Goal: Task Accomplishment & Management: Manage account settings

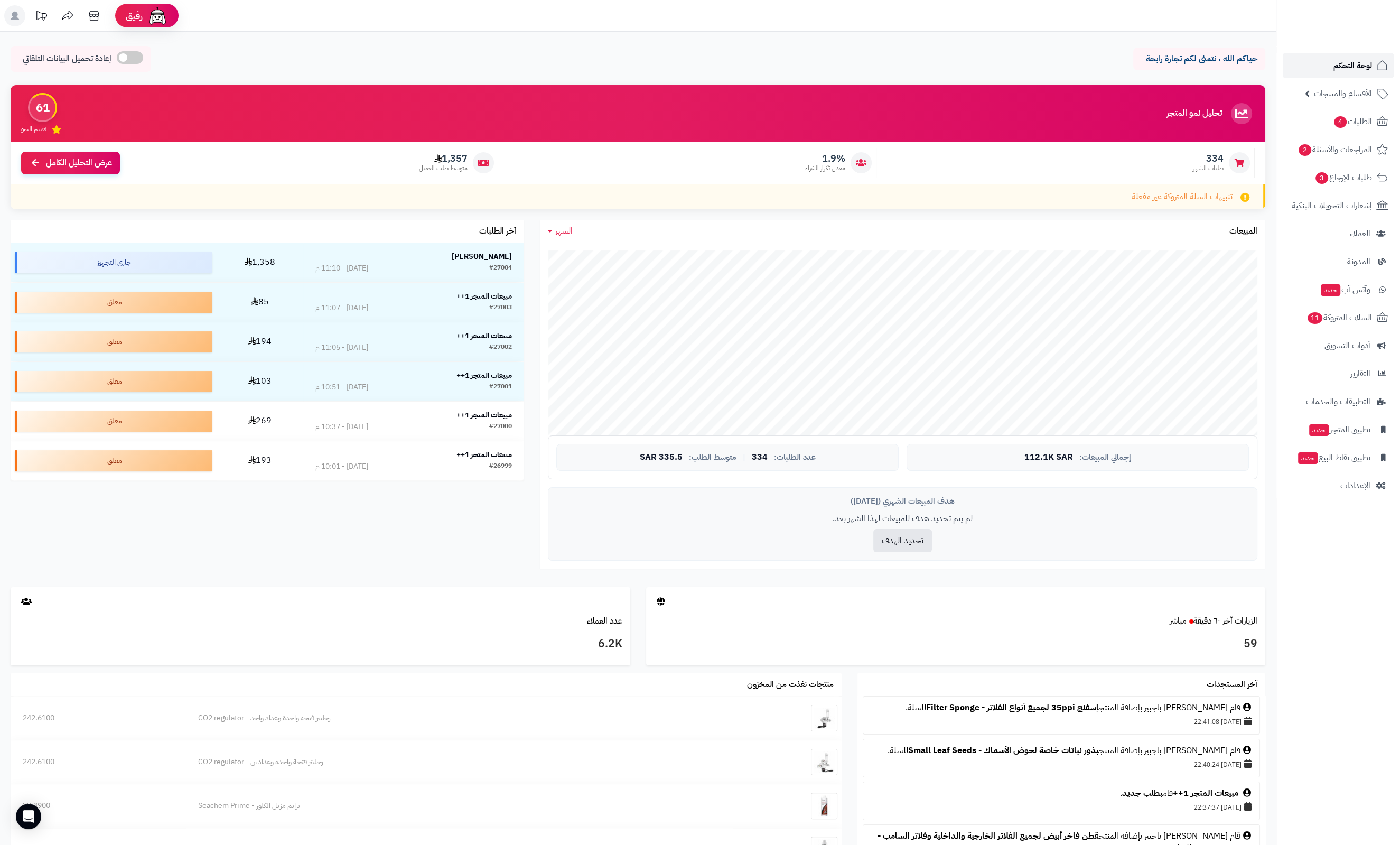
drag, startPoint x: 0, startPoint y: 0, endPoint x: 1346, endPoint y: 59, distance: 1347.3
click at [1346, 59] on span "لوحة التحكم" at bounding box center [1352, 65] width 39 height 15
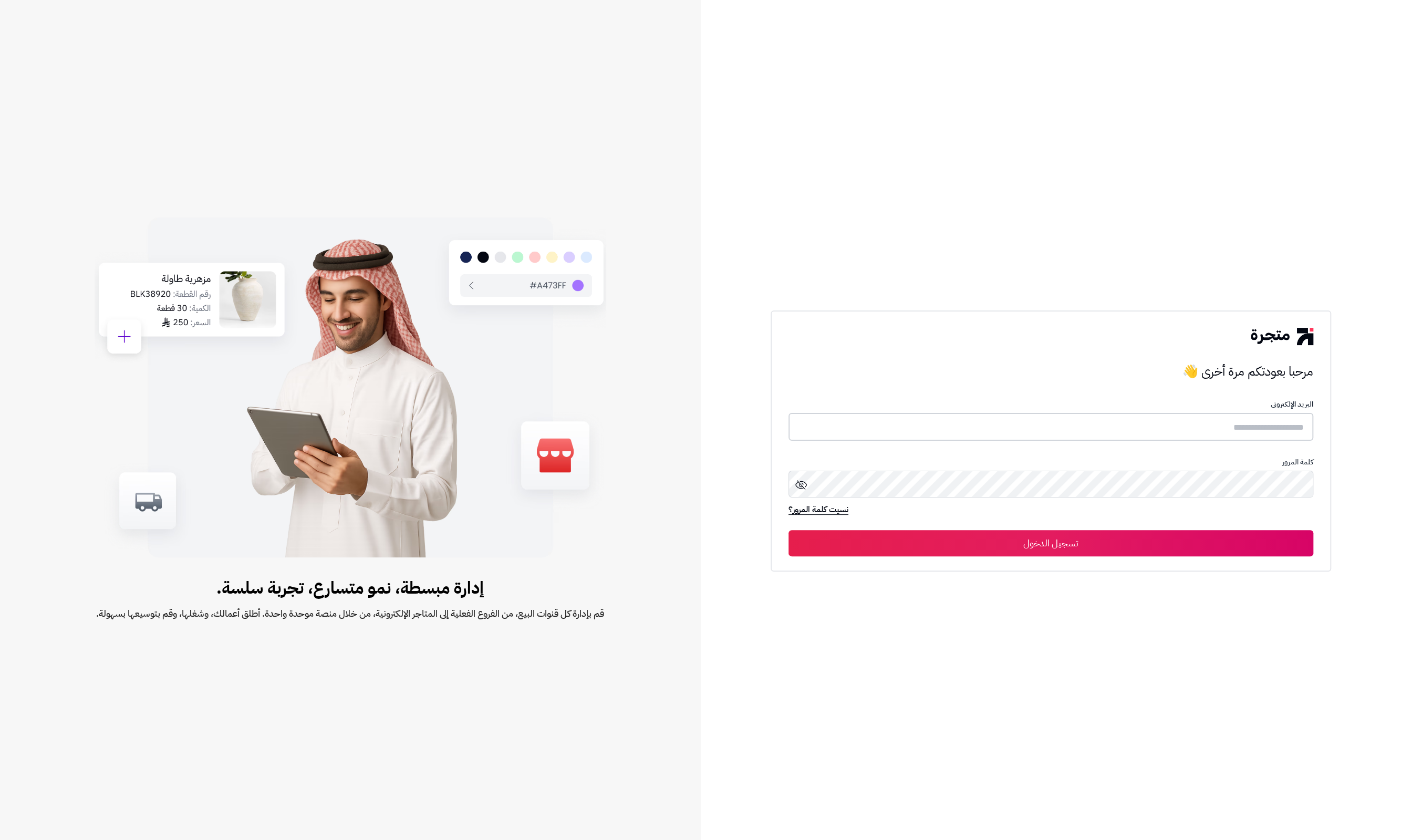
type input "**********"
click at [1087, 541] on button "تسجيل الدخول" at bounding box center [1051, 542] width 525 height 26
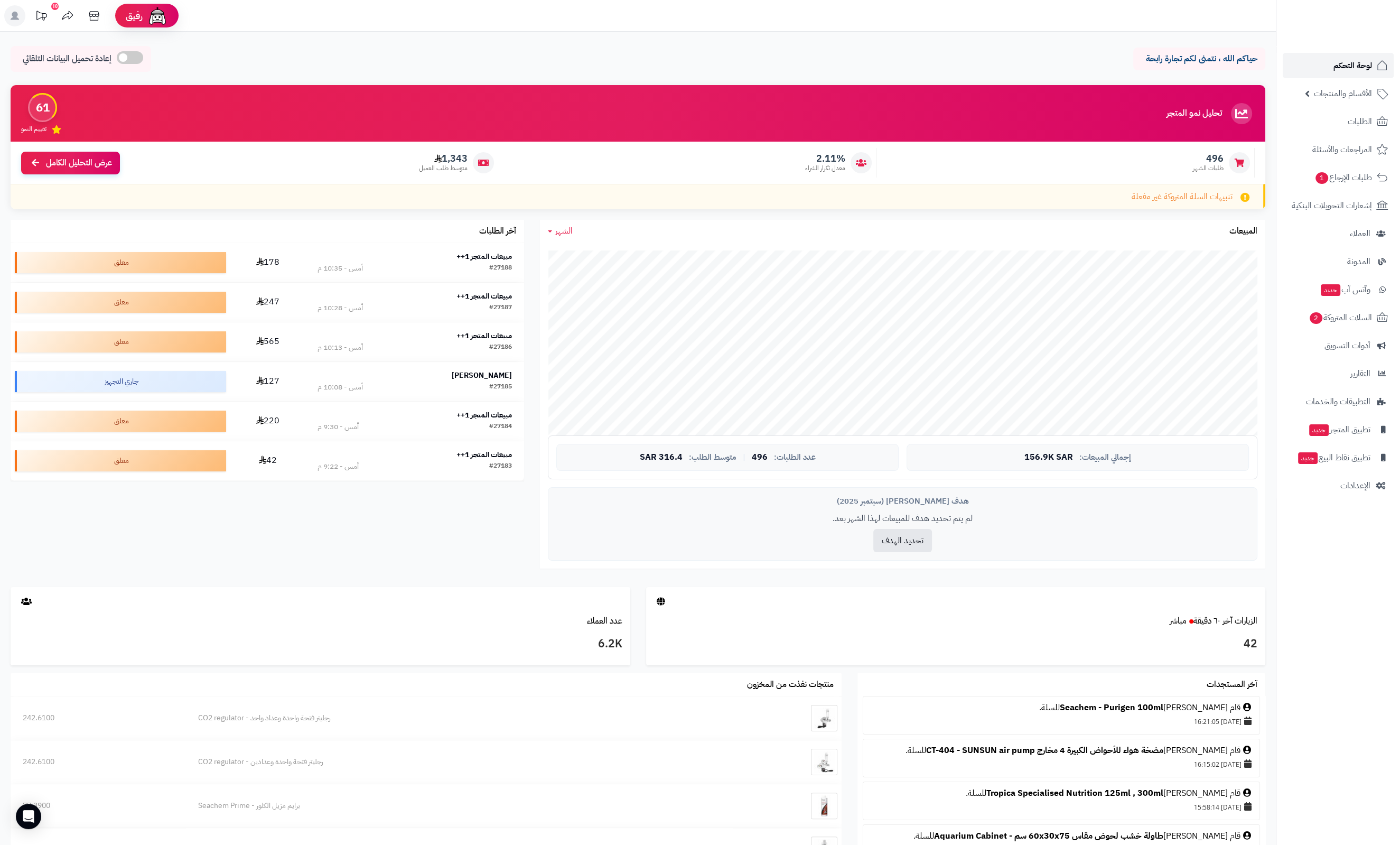
click at [1337, 58] on span "لوحة التحكم" at bounding box center [1352, 65] width 39 height 15
click at [1353, 91] on span "الأقسام والمنتجات" at bounding box center [1343, 93] width 58 height 15
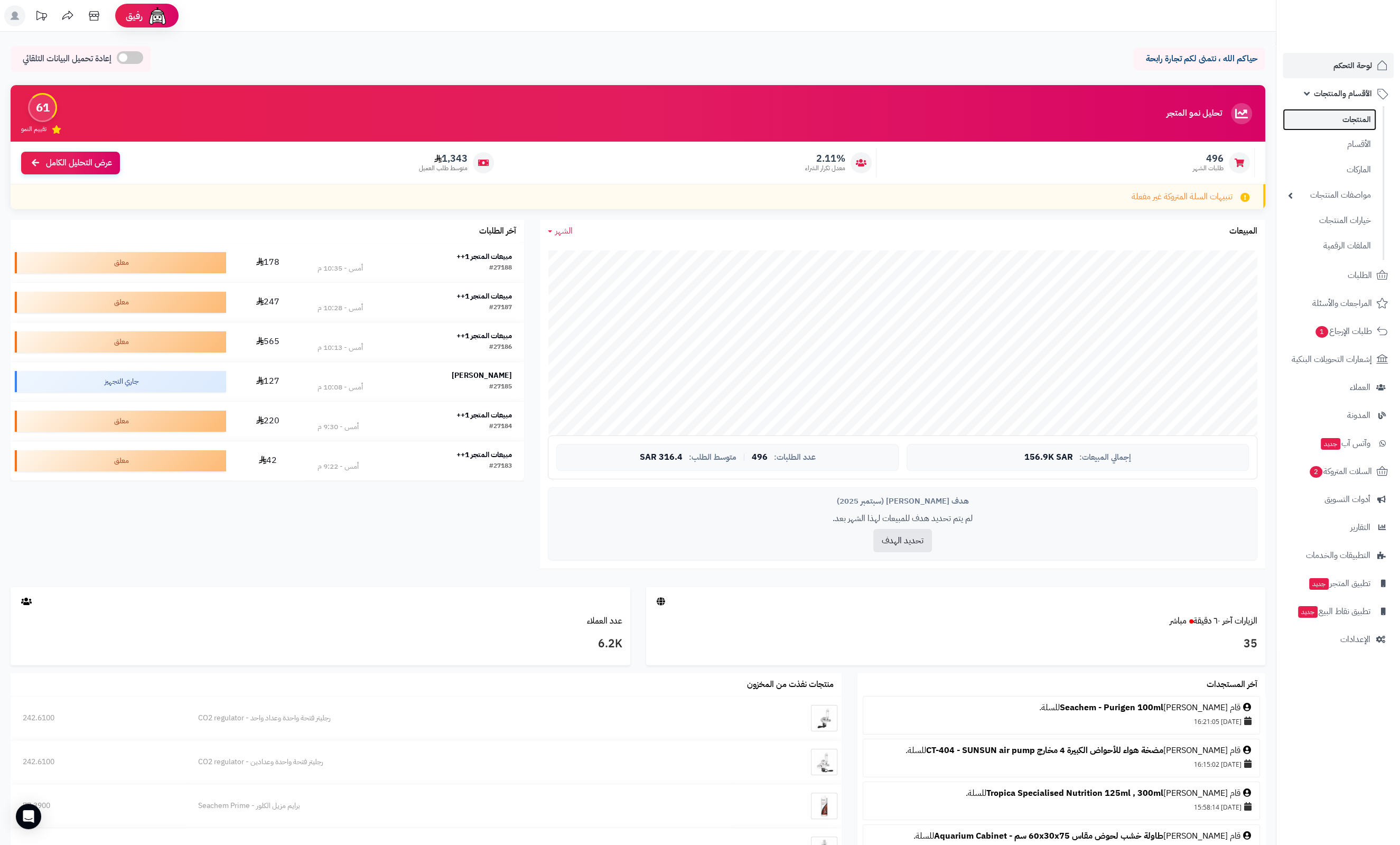
click at [1348, 124] on link "المنتجات" at bounding box center [1329, 119] width 94 height 22
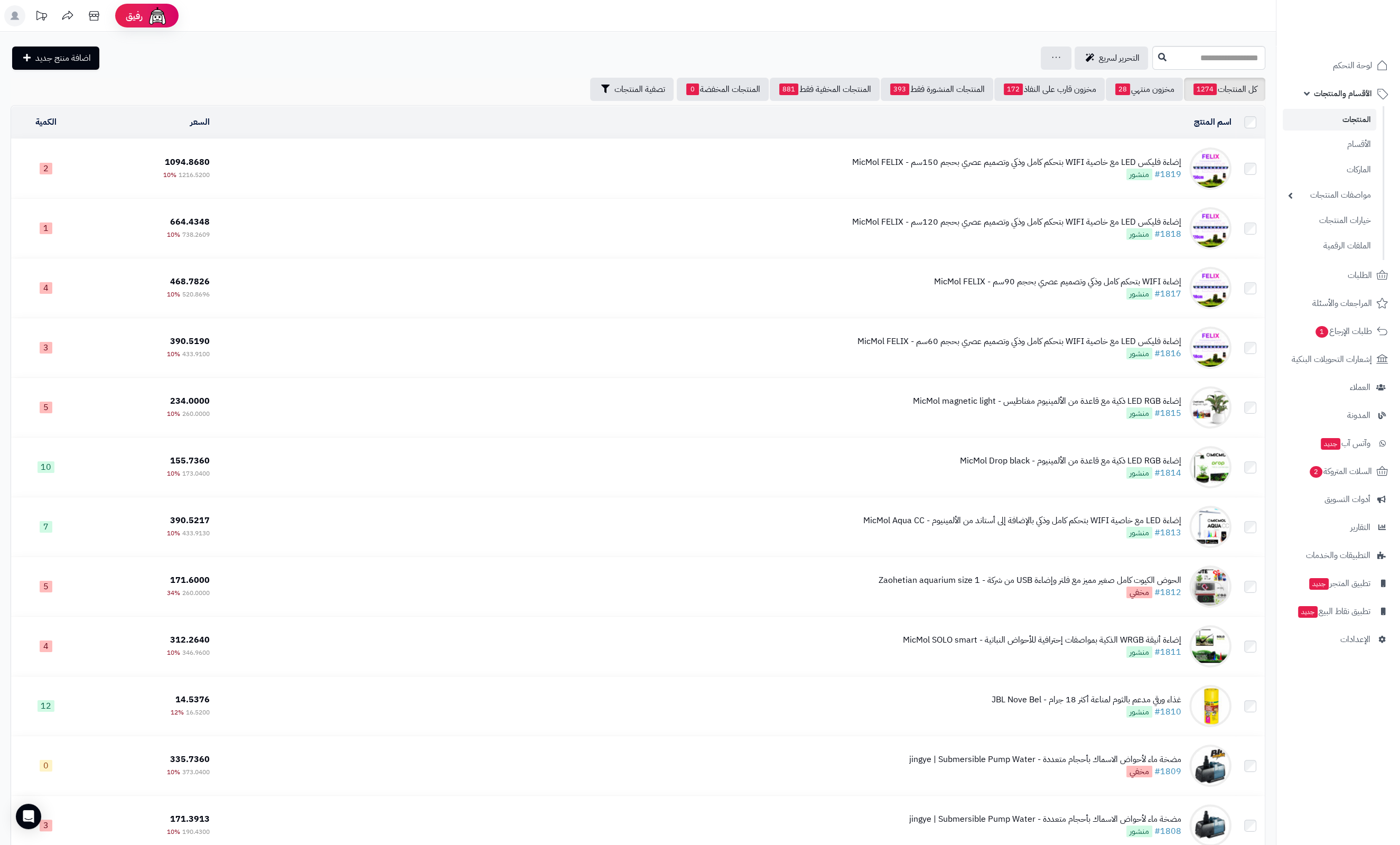
click at [1332, 91] on span "الأقسام والمنتجات" at bounding box center [1343, 93] width 58 height 15
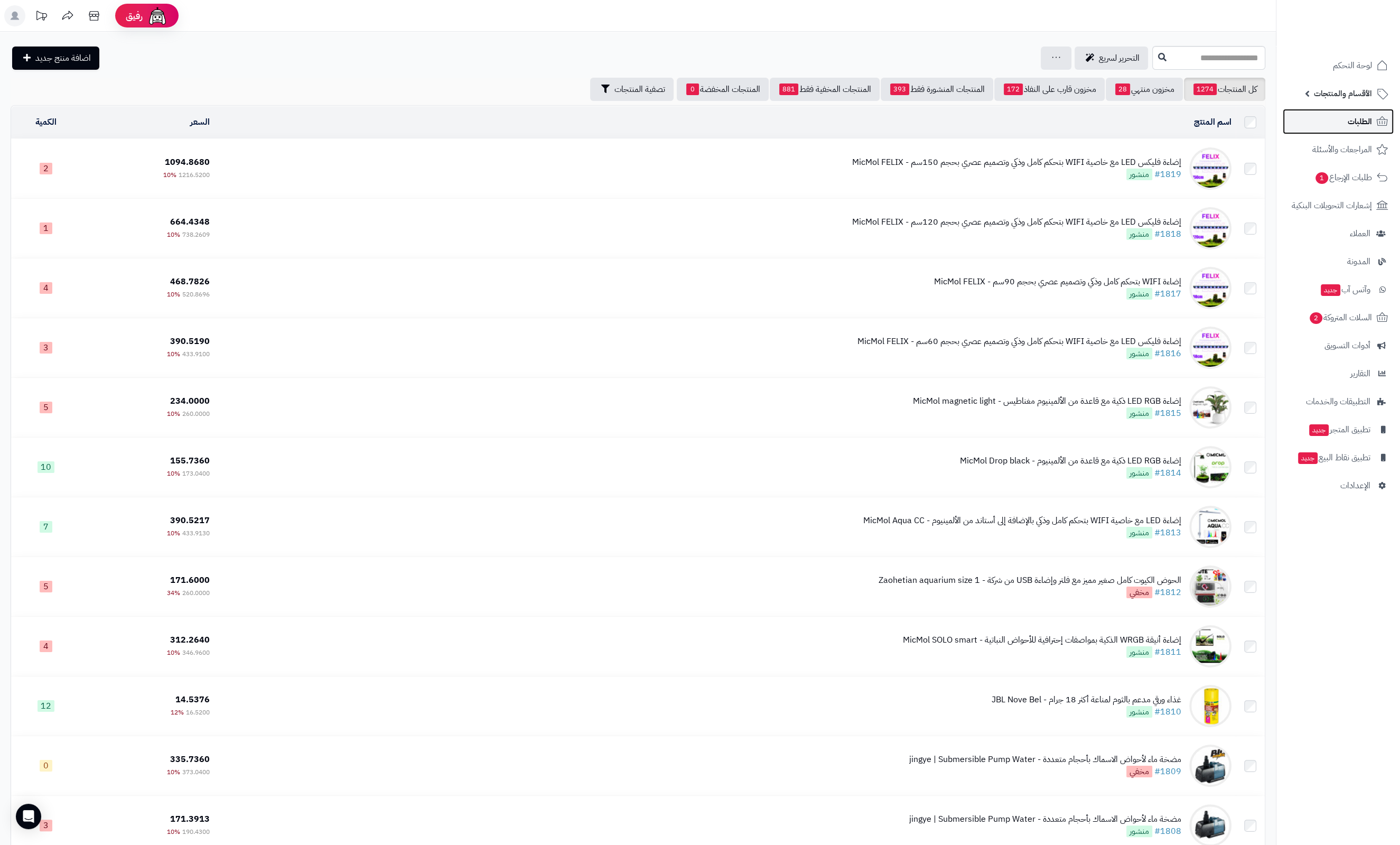
click at [1346, 123] on link "الطلبات" at bounding box center [1337, 121] width 111 height 25
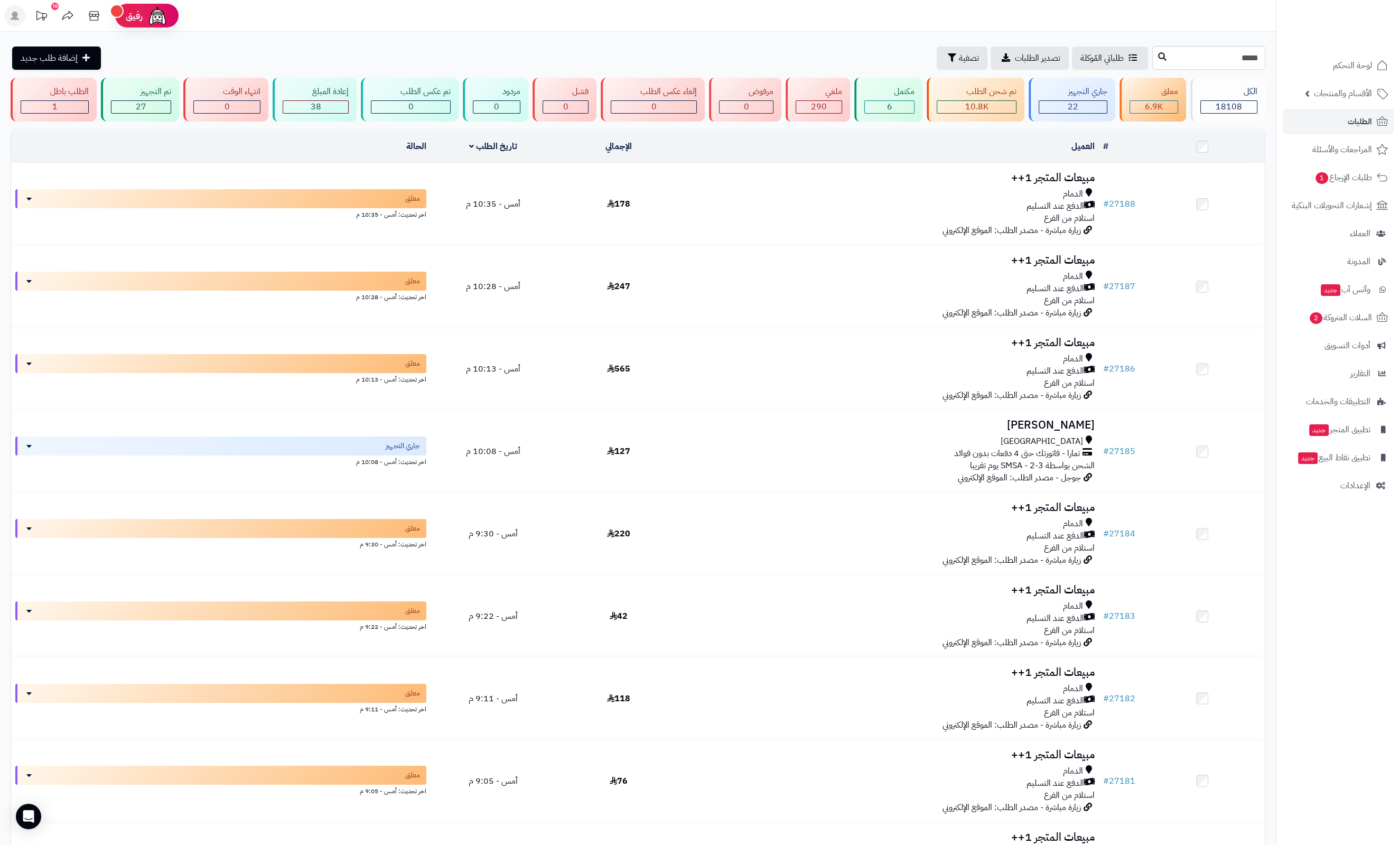
type input "*****"
click at [1158, 54] on icon at bounding box center [1162, 56] width 8 height 8
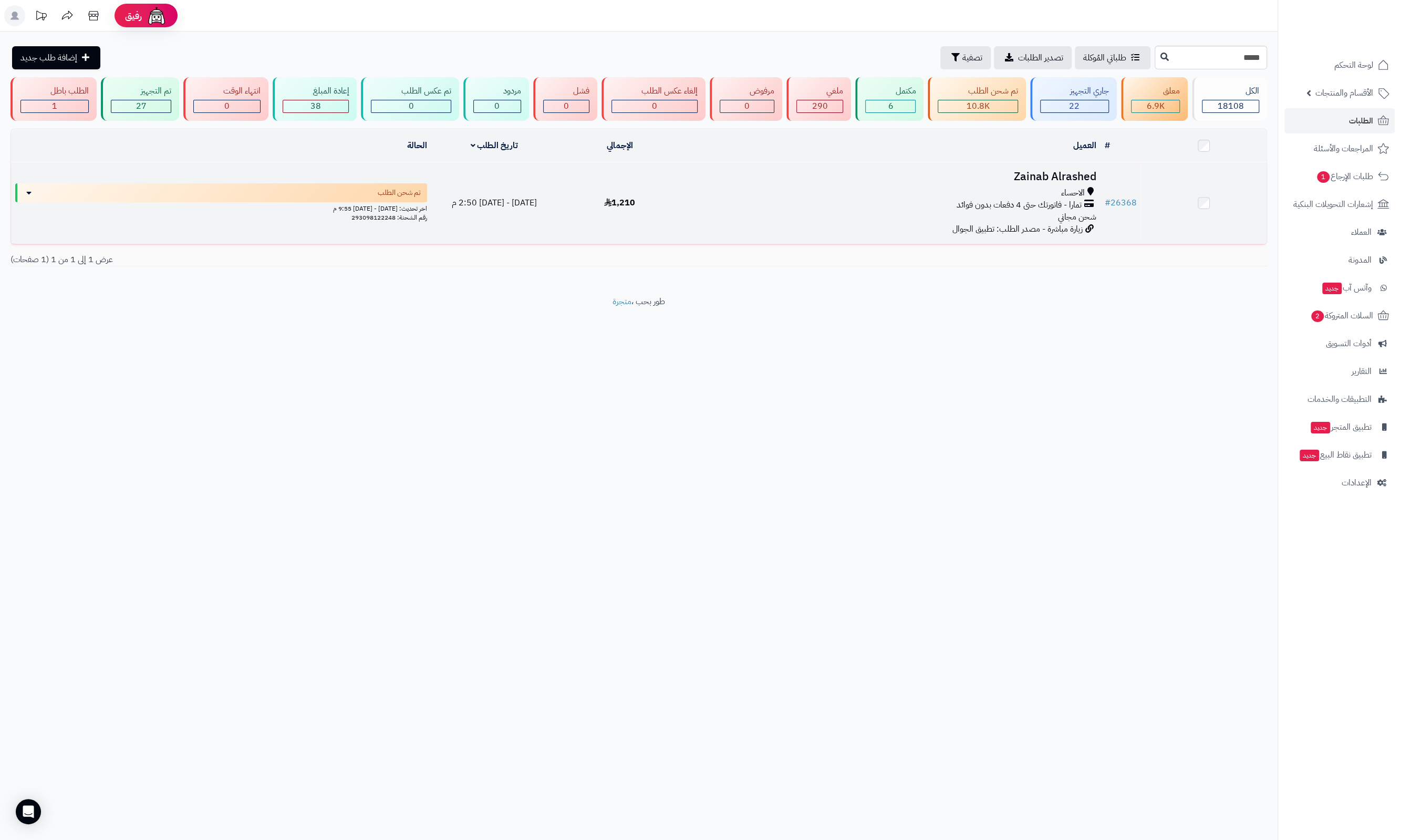
click at [1034, 170] on h3 "Zainab Alrashed" at bounding box center [892, 176] width 410 height 12
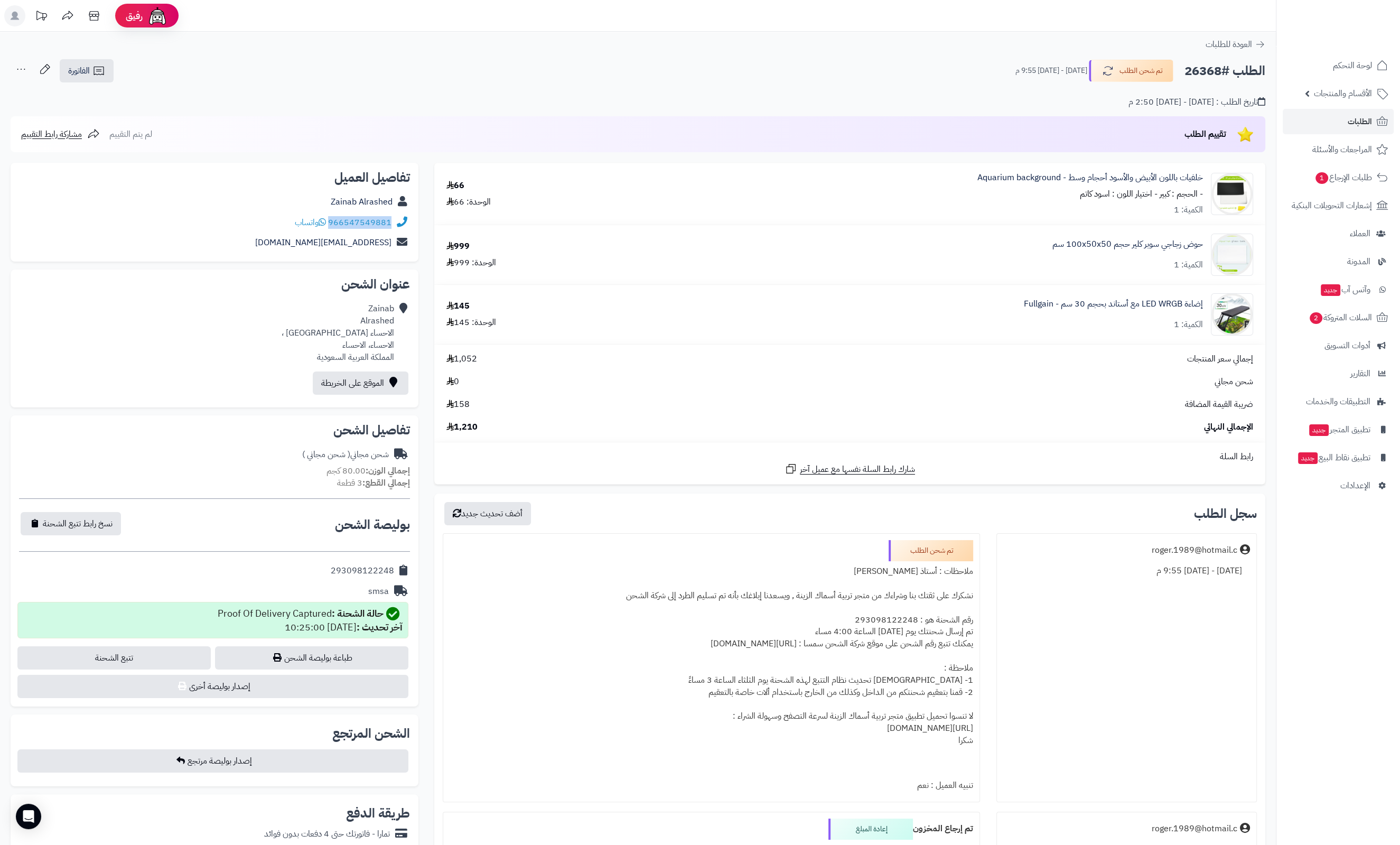
drag, startPoint x: 394, startPoint y: 221, endPoint x: 331, endPoint y: 224, distance: 63.1
click at [331, 224] on div "966547549881 واتساب" at bounding box center [214, 222] width 391 height 20
copy div "966547549881"
drag, startPoint x: 397, startPoint y: 332, endPoint x: 323, endPoint y: 343, distance: 74.8
click at [323, 343] on div "Zainab Alrashed الاحساء حي السلام شارع عين نجم ، الاحساء، الاحساء المملكة العرب…" at bounding box center [214, 332] width 391 height 68
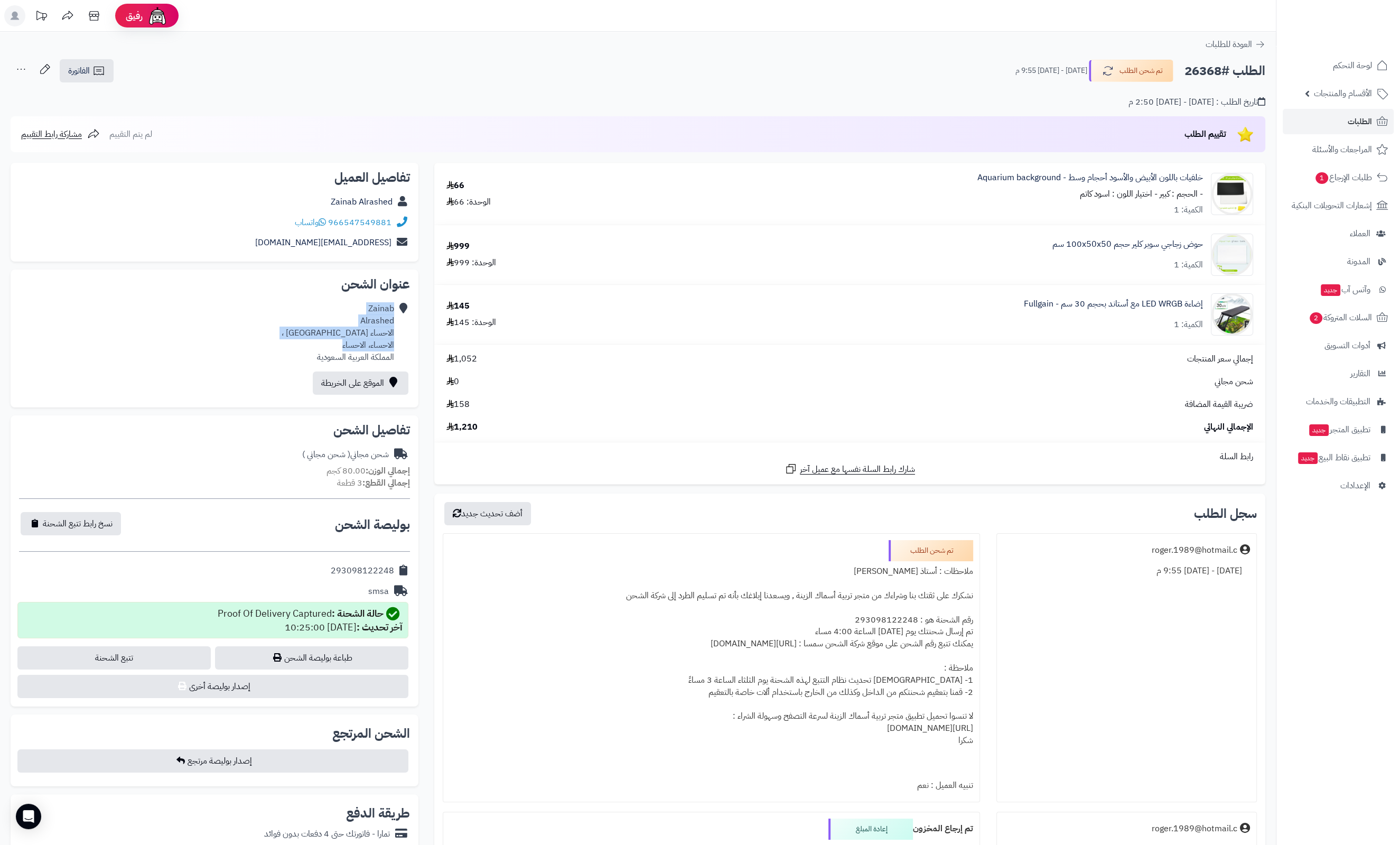
copy div "Zainab Alrashed الاحساء حي السلام شارع عين نجم ، الاحساء، الاحساء"
click at [1348, 117] on span "الطلبات" at bounding box center [1360, 121] width 24 height 15
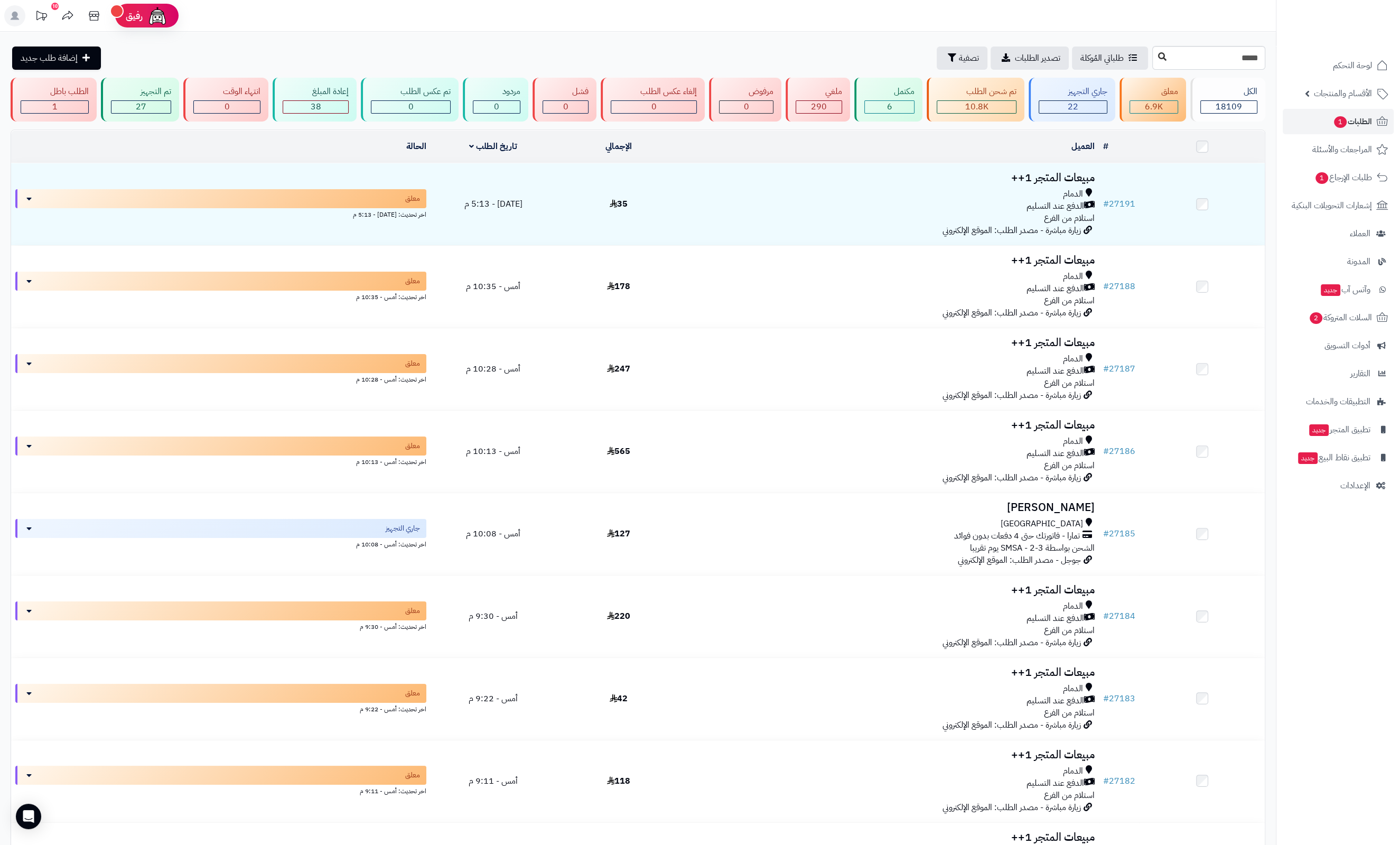
type input "*****"
click at [1158, 56] on icon at bounding box center [1162, 56] width 8 height 8
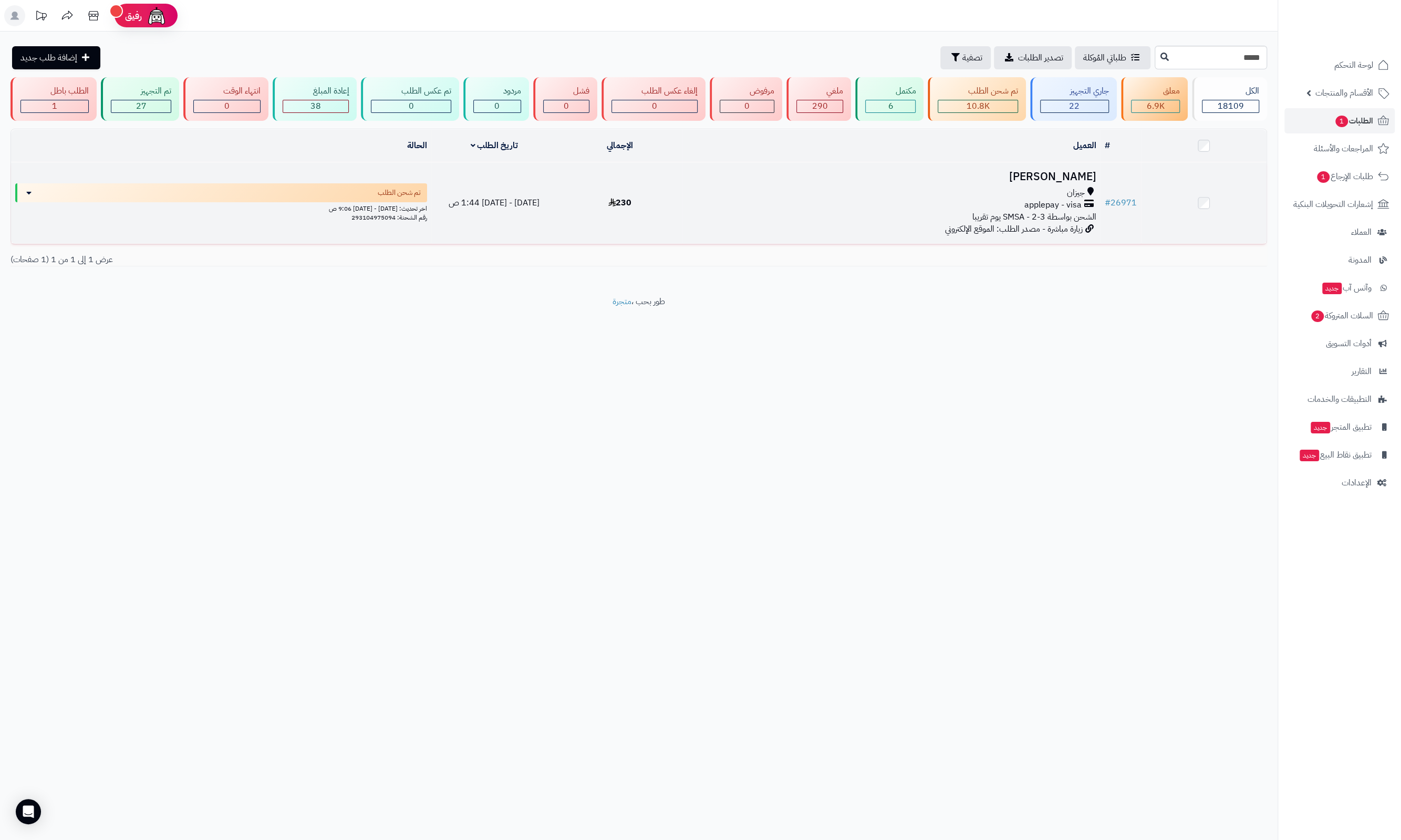
click at [1054, 170] on h3 "[PERSON_NAME]" at bounding box center [892, 176] width 410 height 12
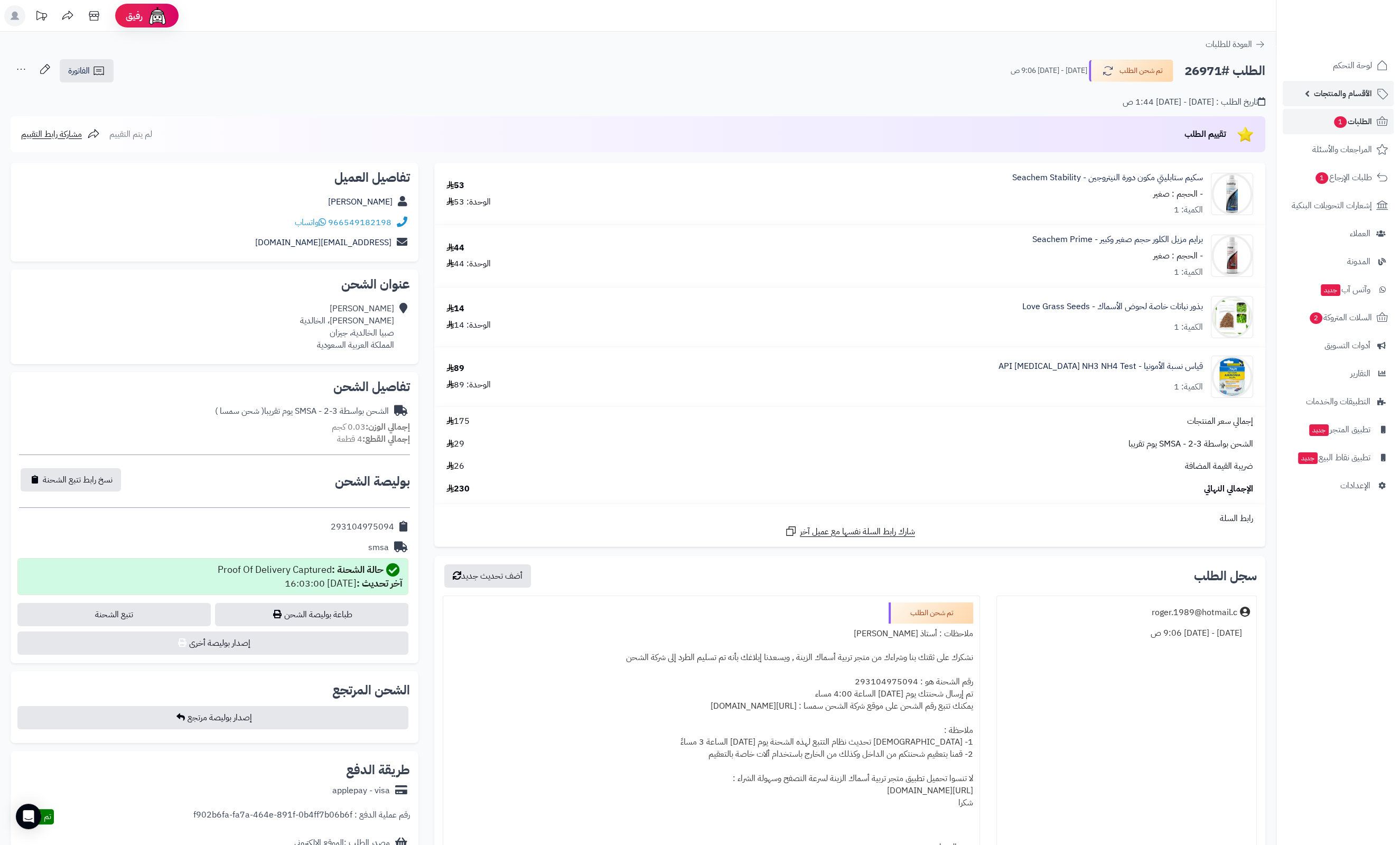
click at [1332, 98] on span "الأقسام والمنتجات" at bounding box center [1343, 93] width 58 height 15
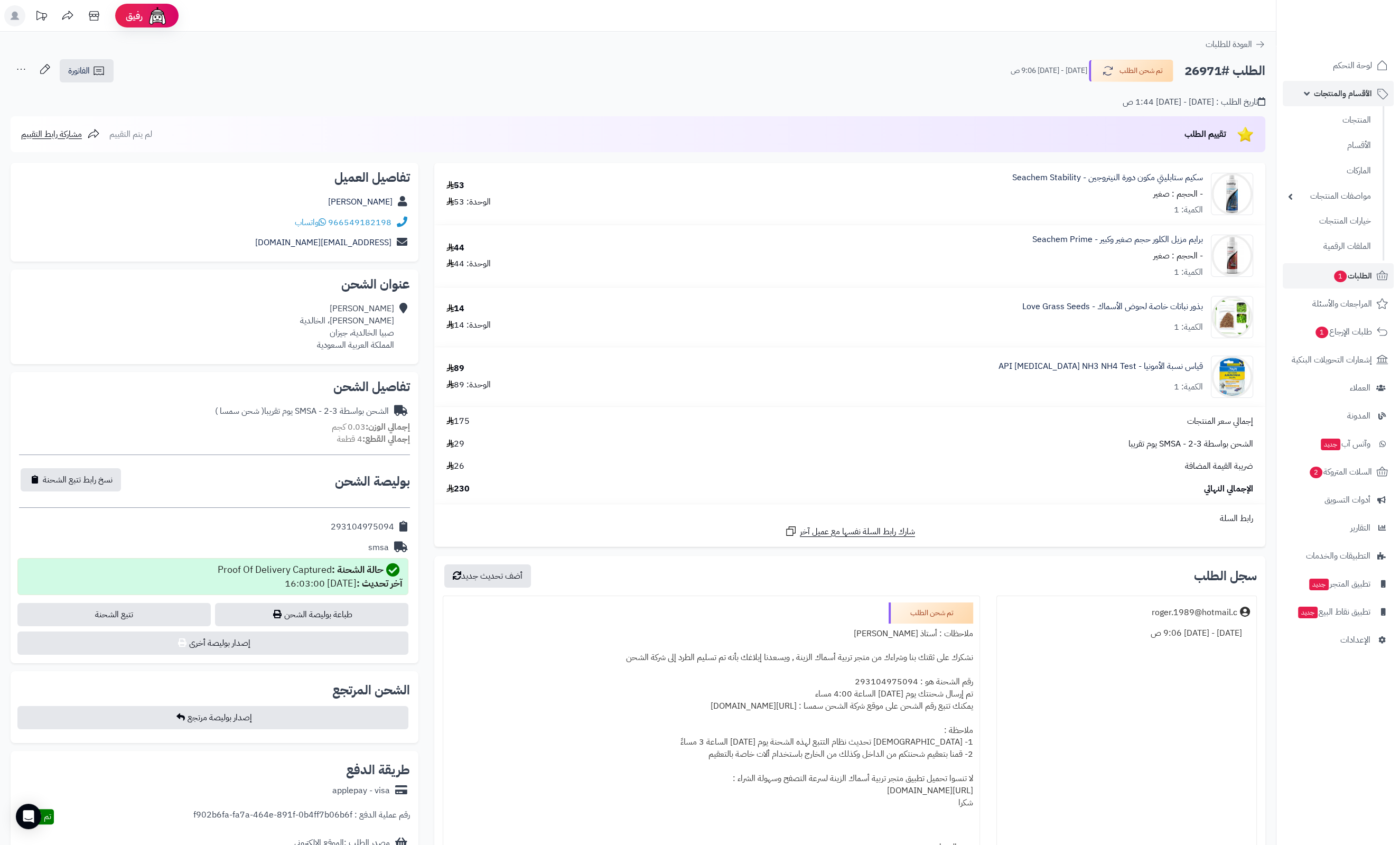
click at [1344, 95] on span "الأقسام والمنتجات" at bounding box center [1343, 93] width 58 height 15
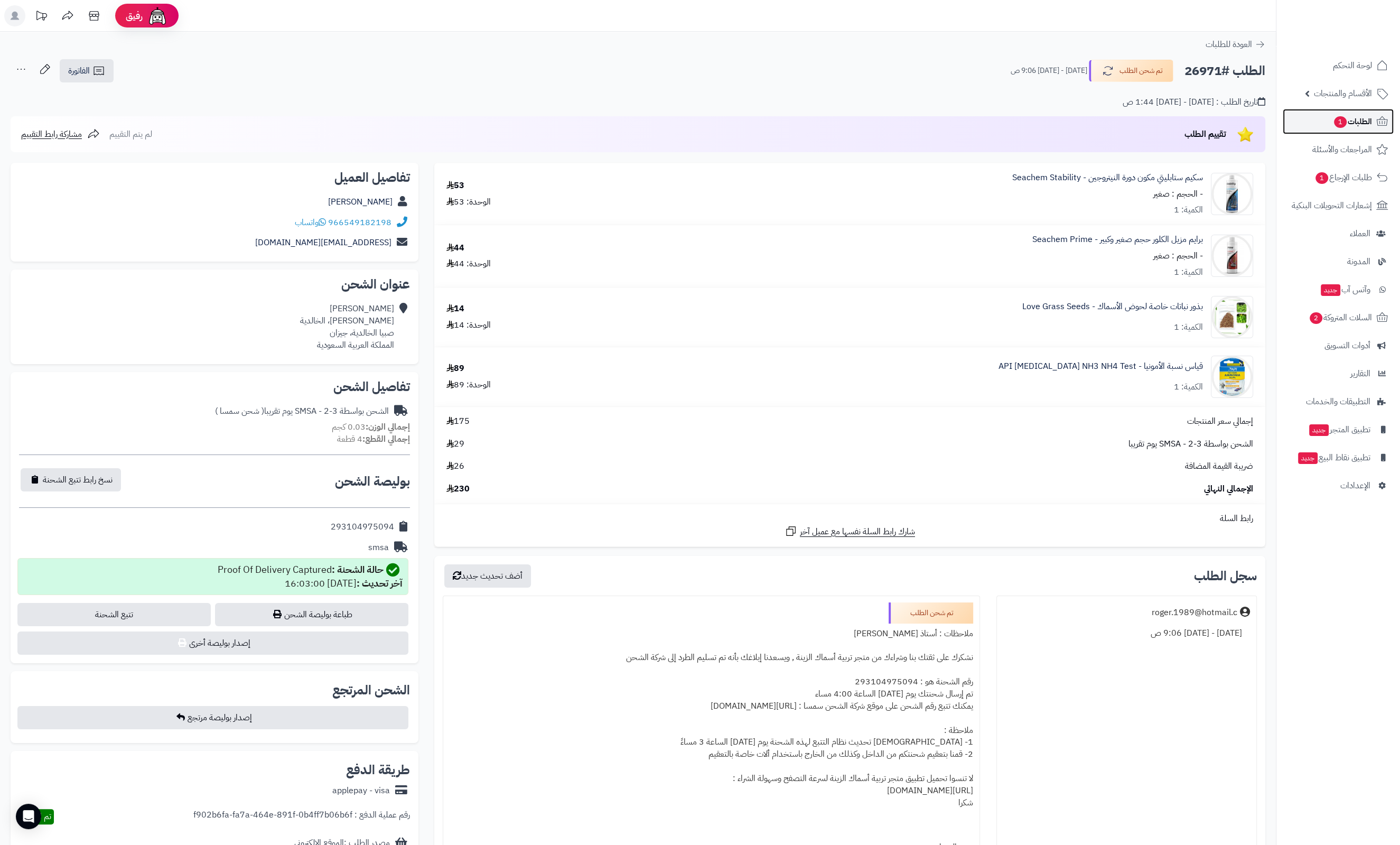
click at [1351, 123] on span "الطلبات 1" at bounding box center [1352, 121] width 39 height 15
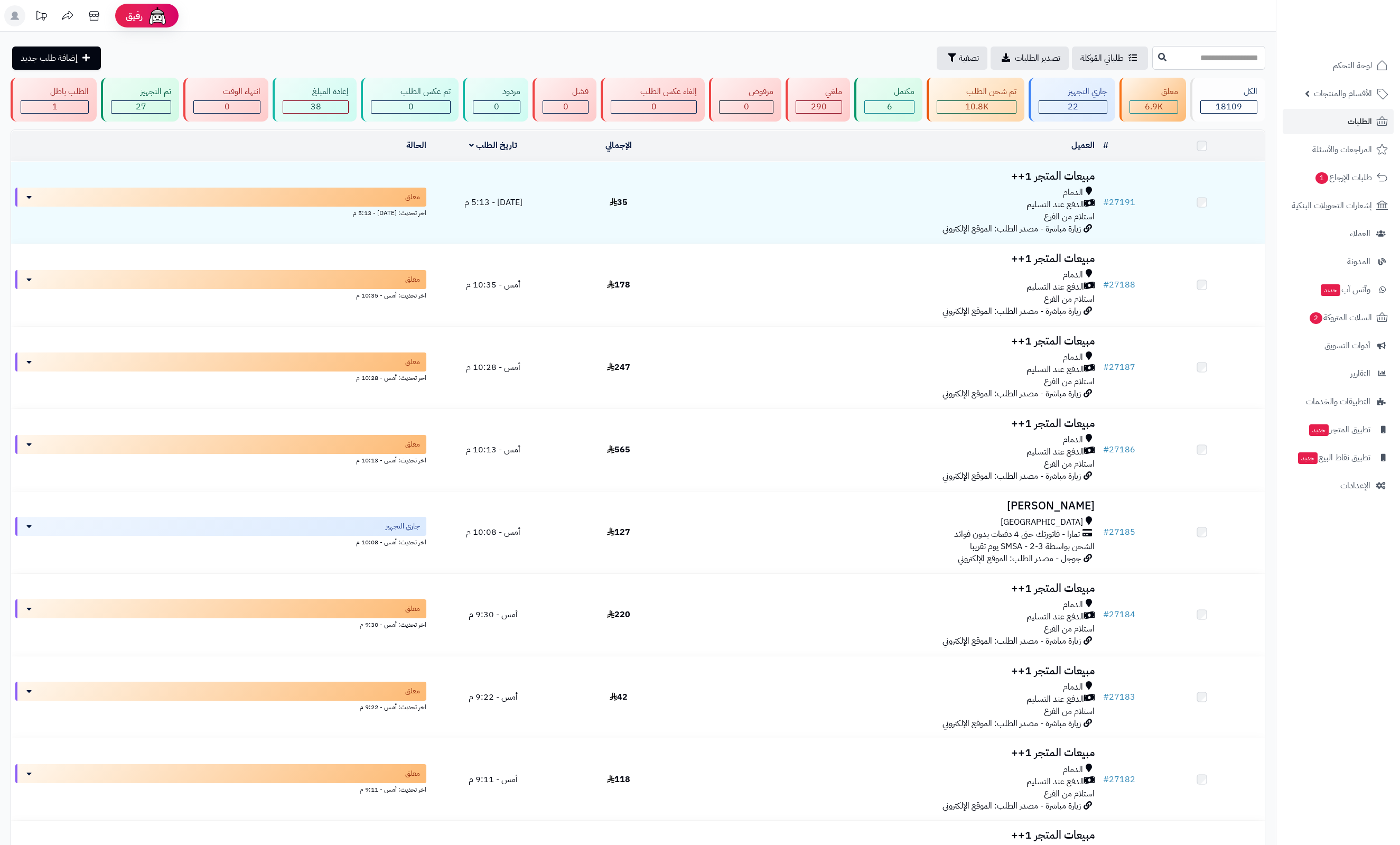
click at [1211, 56] on input "text" at bounding box center [1208, 58] width 113 height 24
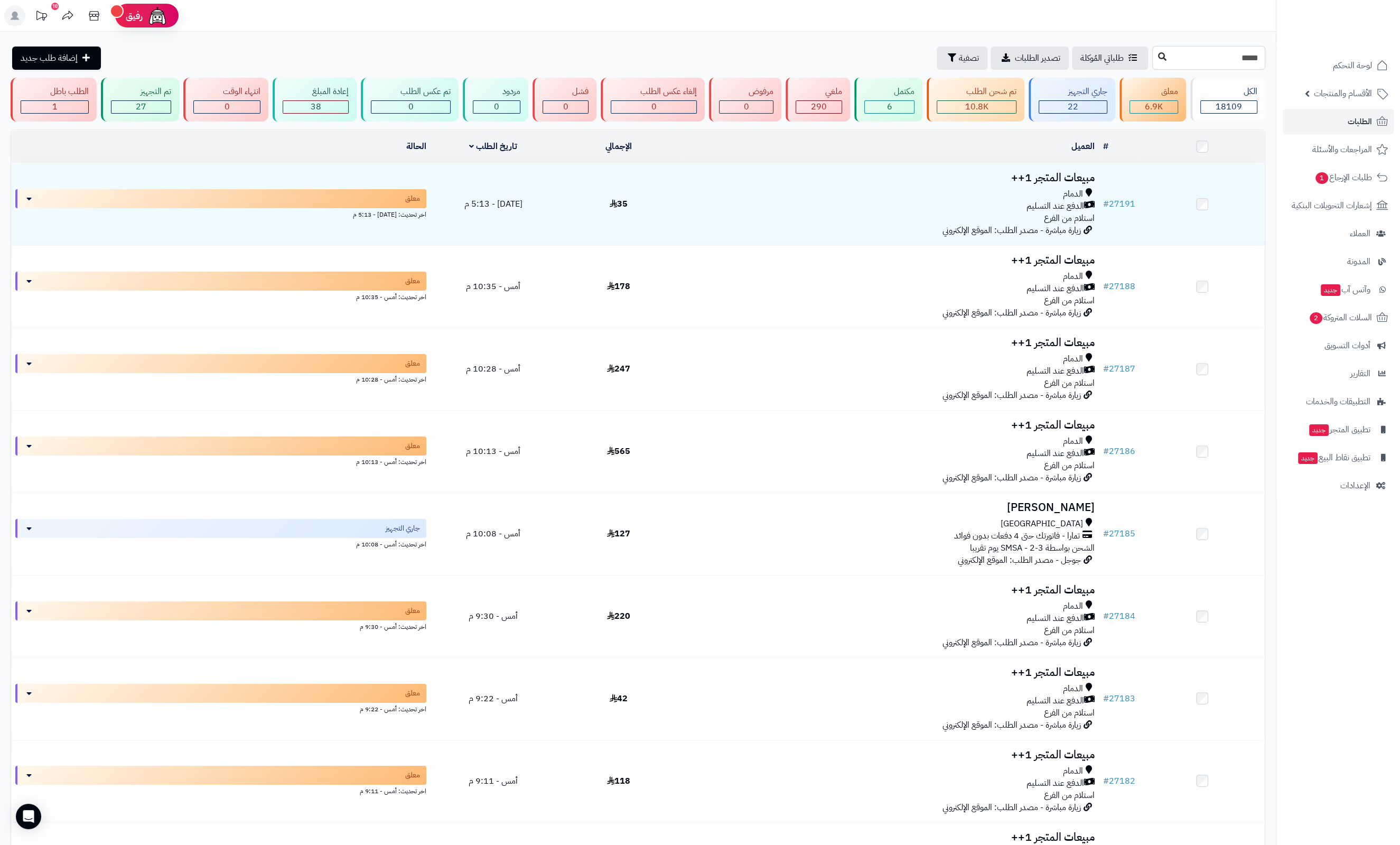
type input "*****"
click at [1158, 56] on icon at bounding box center [1162, 56] width 8 height 8
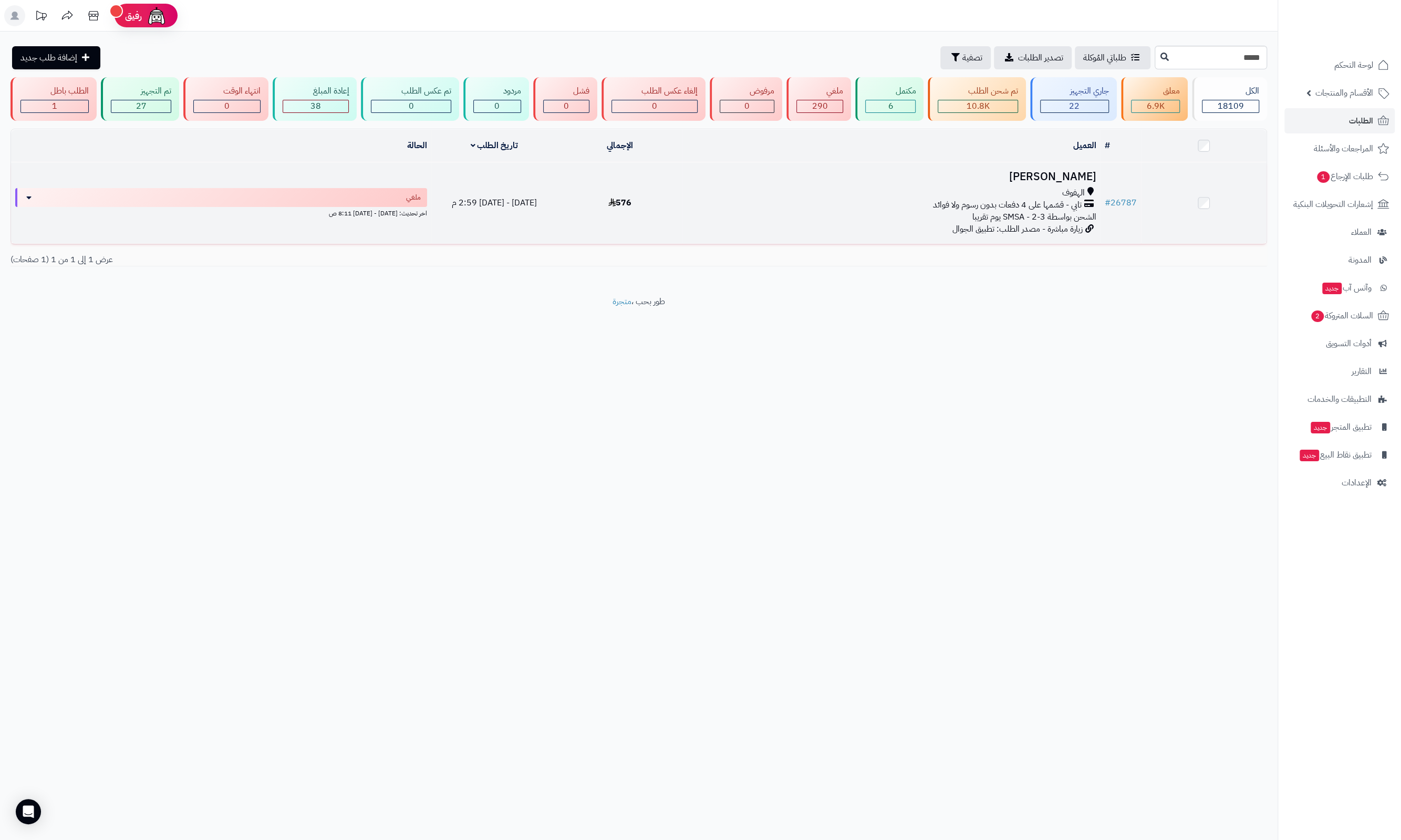
click at [1067, 175] on h3 "[PERSON_NAME]" at bounding box center [892, 176] width 410 height 12
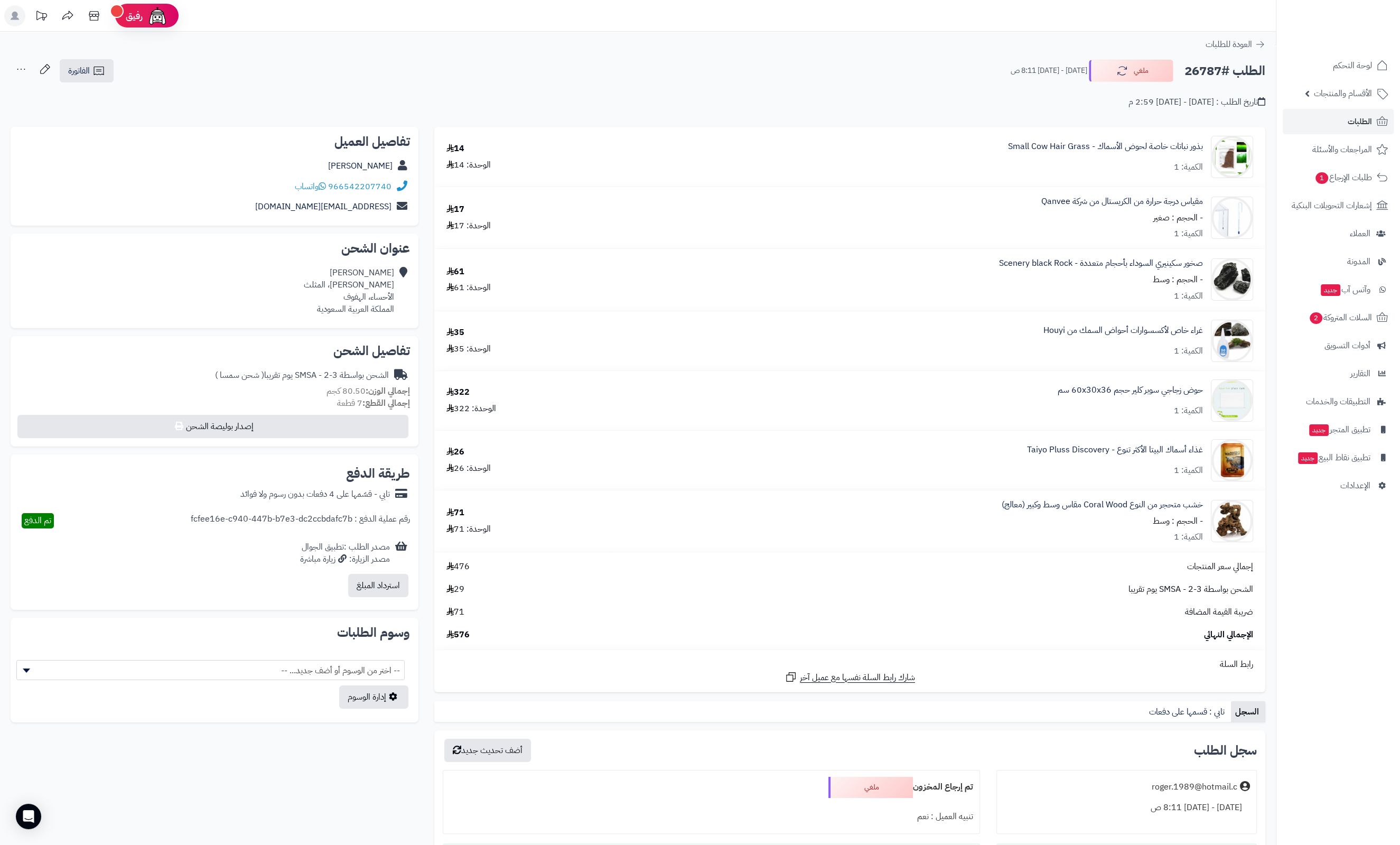
click at [1202, 71] on h2 "الطلب #26787" at bounding box center [1224, 71] width 81 height 22
copy h2 "26787"
click at [1348, 62] on span "لوحة التحكم" at bounding box center [1352, 65] width 39 height 15
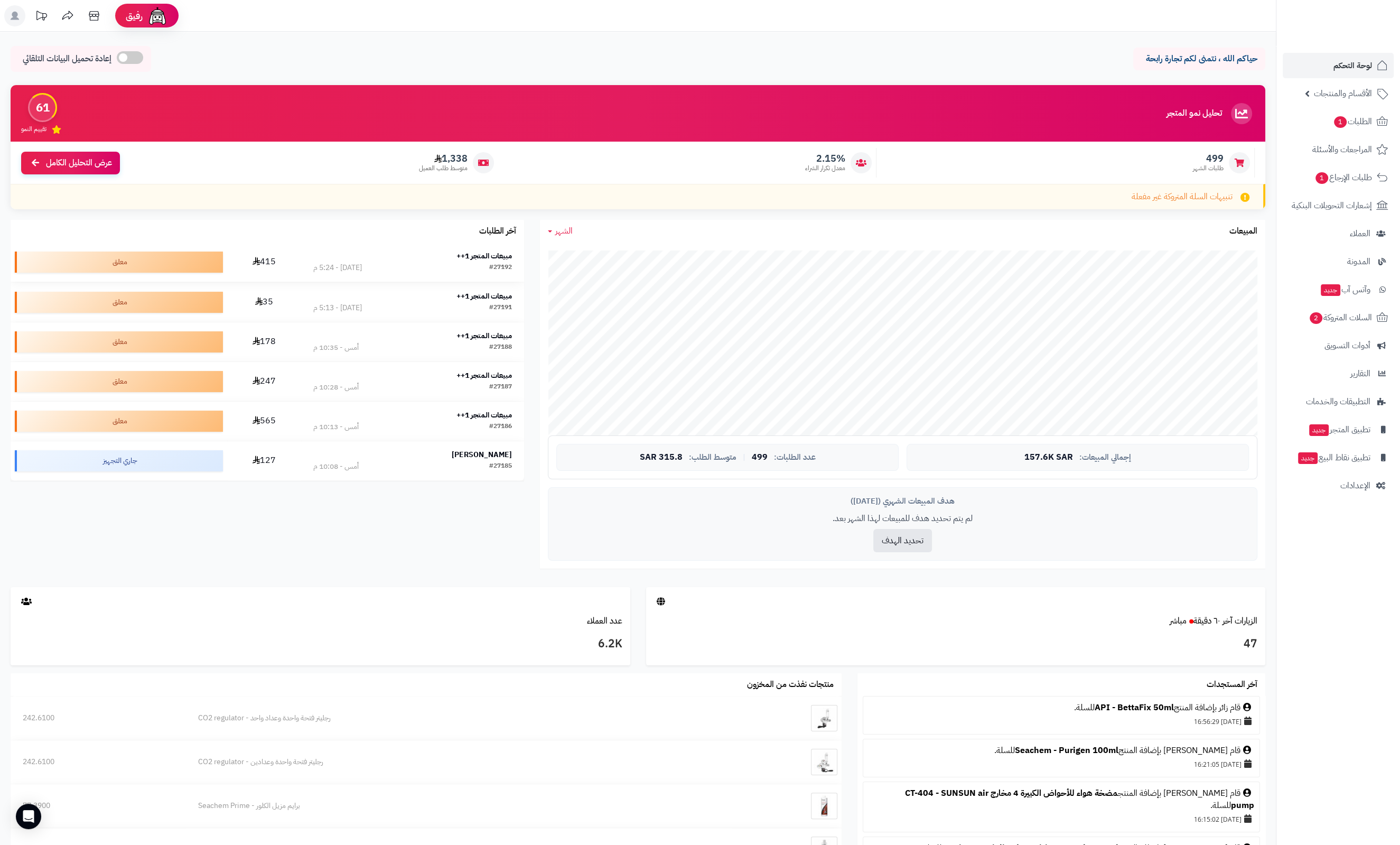
click at [483, 247] on td "مبيعات المتجر 1++ #27192 [DATE] - 5:24 م" at bounding box center [413, 262] width 223 height 39
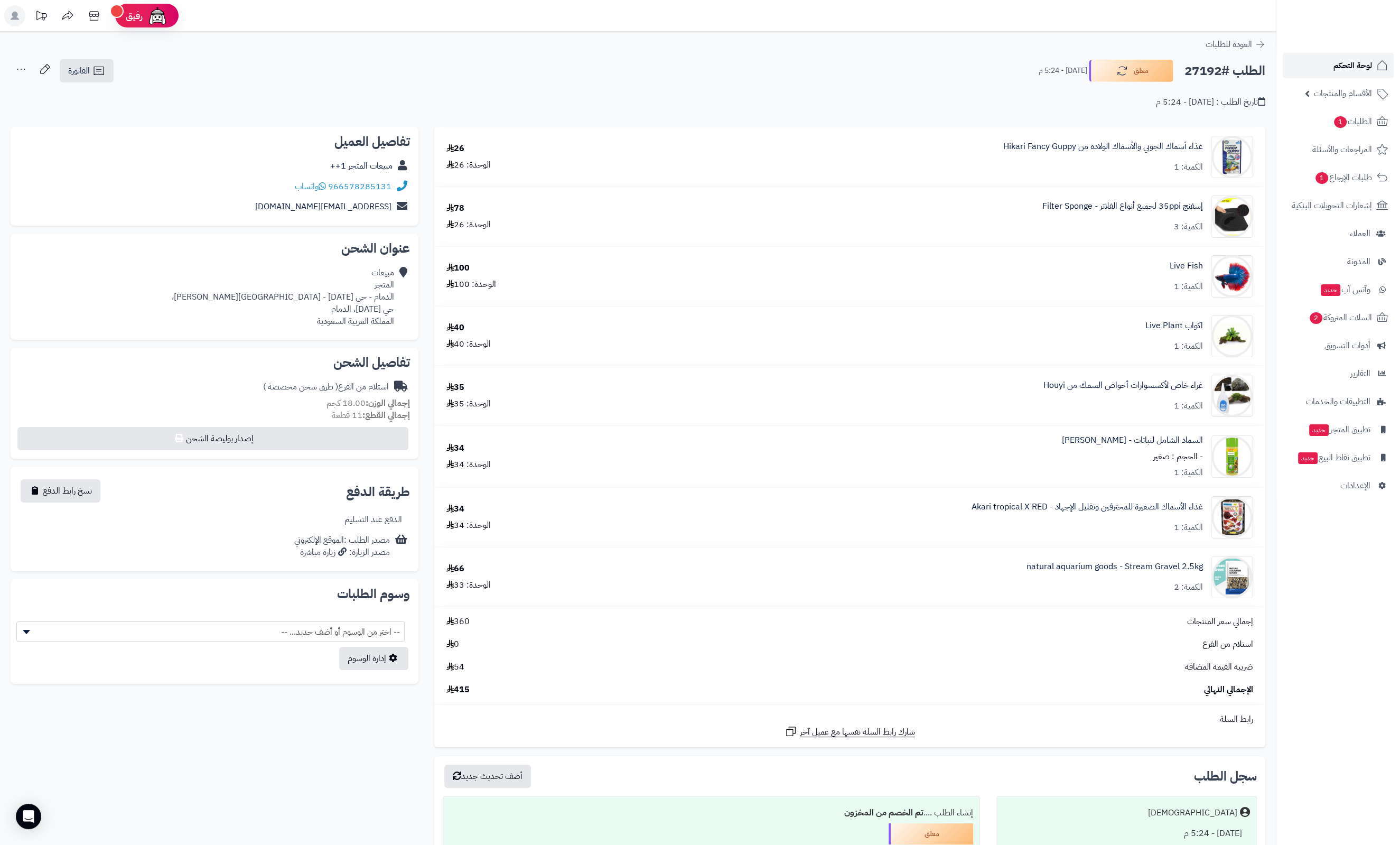
click at [1327, 62] on link "لوحة التحكم" at bounding box center [1337, 66] width 111 height 25
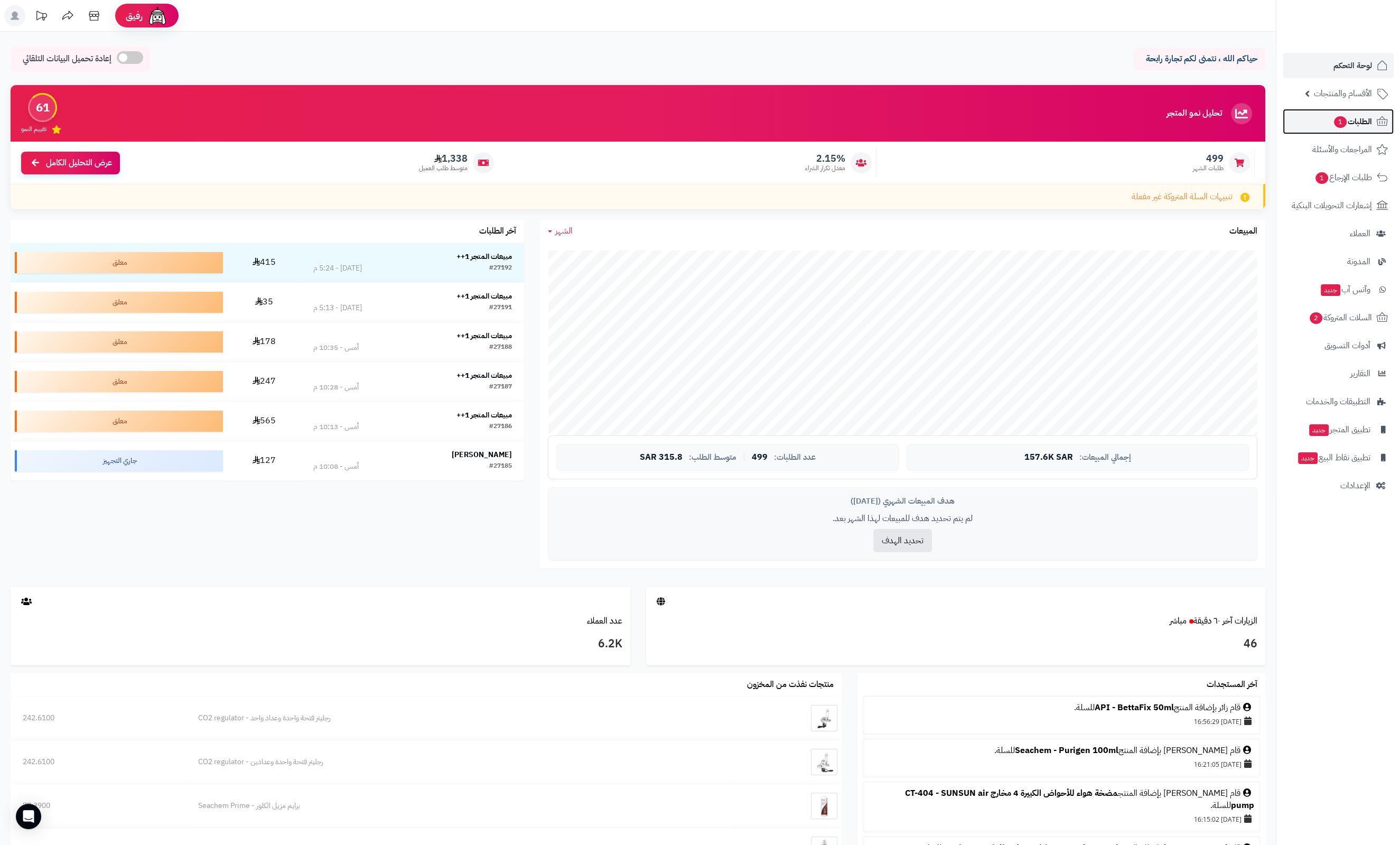
click at [1366, 119] on span "الطلبات 1" at bounding box center [1352, 121] width 39 height 15
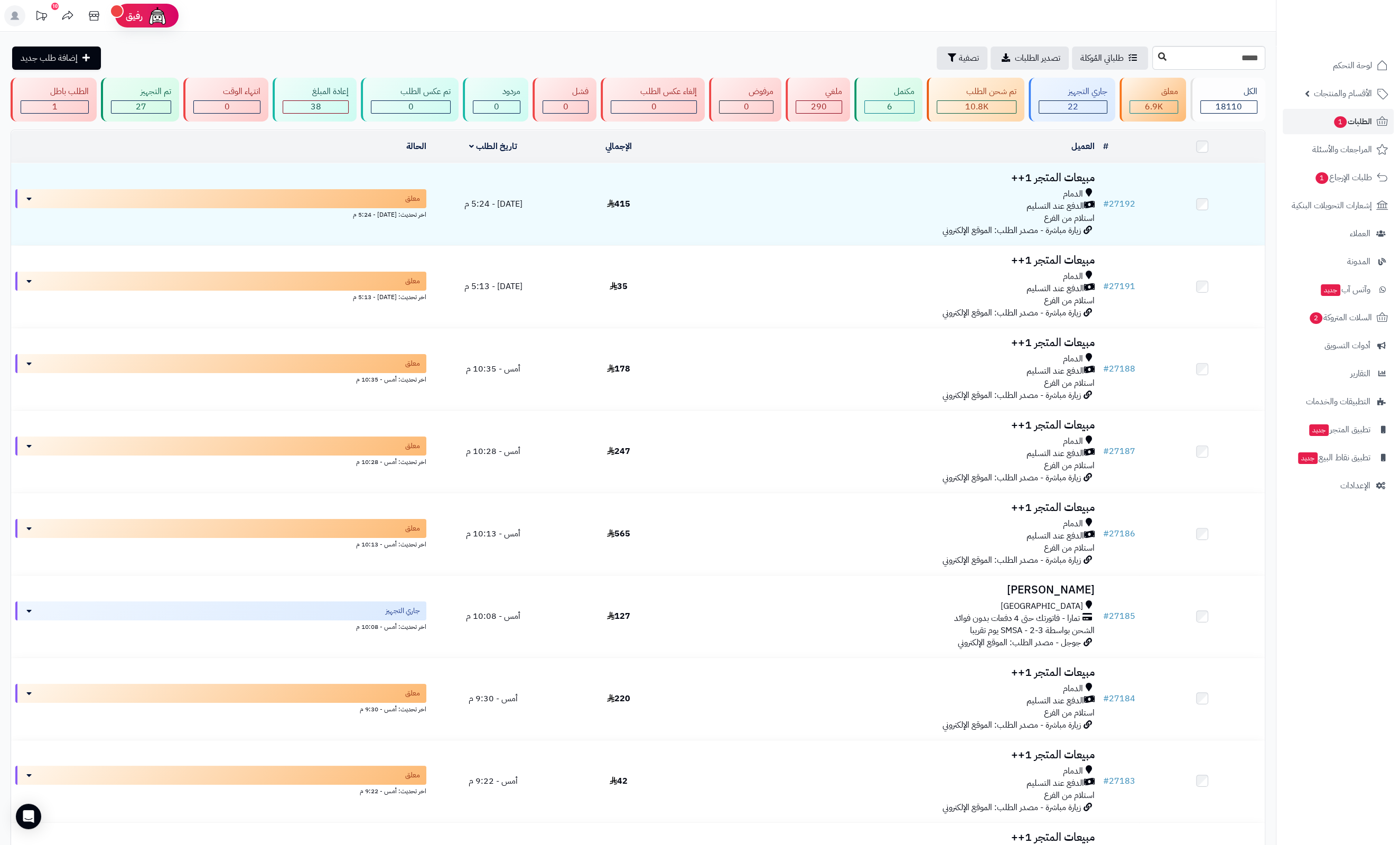
type input "*****"
click at [1154, 51] on button at bounding box center [1162, 57] width 16 height 20
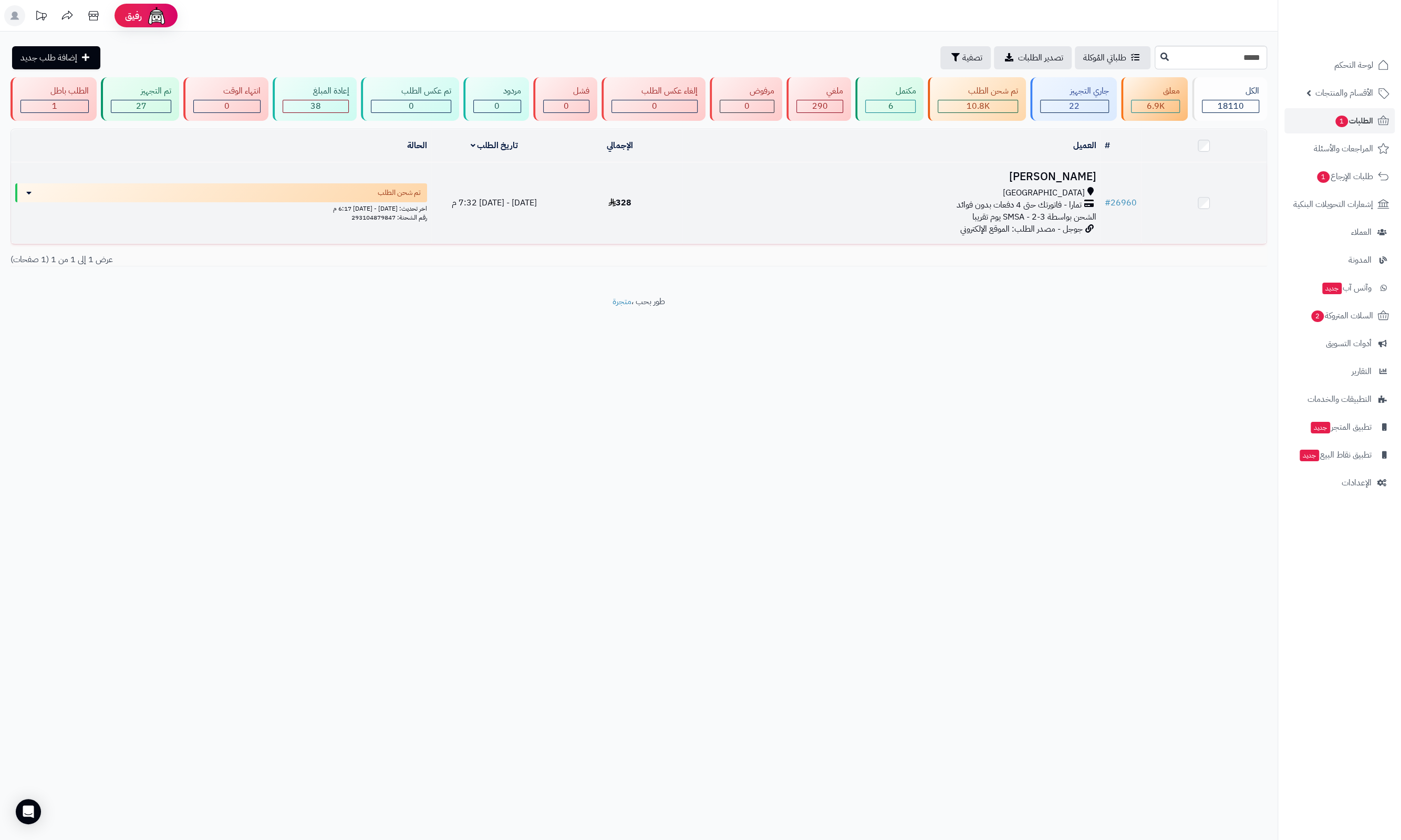
click at [1072, 170] on h3 "[PERSON_NAME]" at bounding box center [892, 176] width 410 height 12
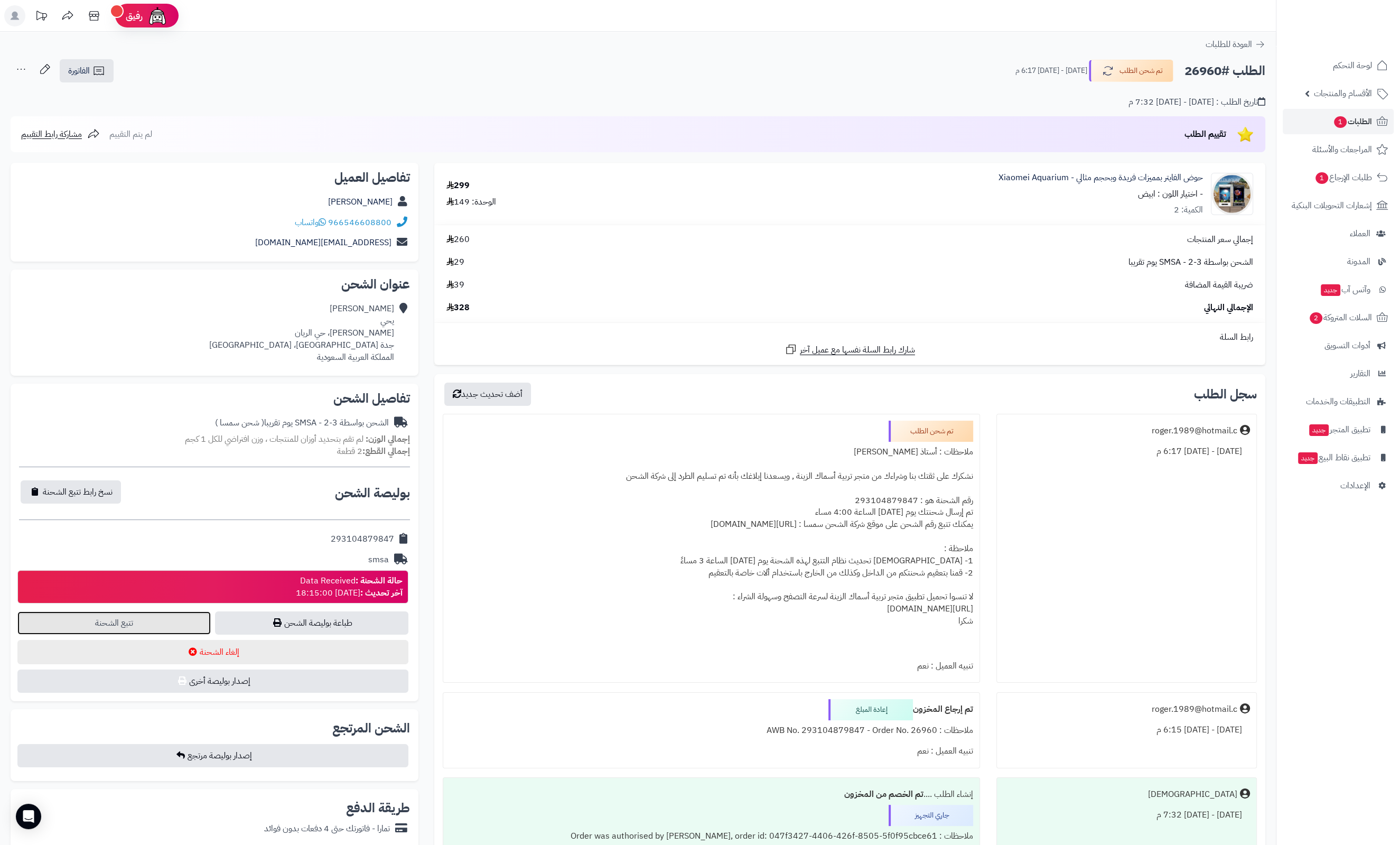
click at [129, 618] on link "تتبع الشحنة" at bounding box center [114, 623] width 193 height 23
